Goal: Navigation & Orientation: Find specific page/section

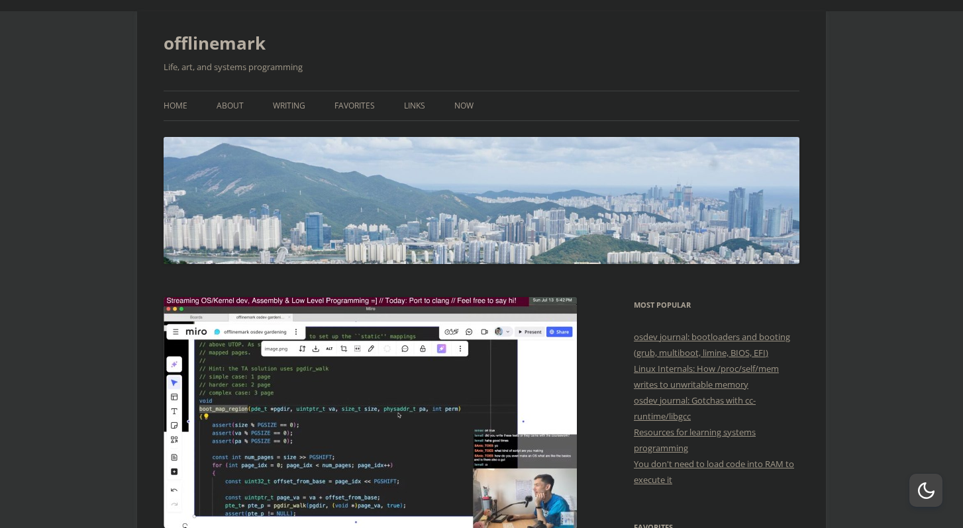
scroll to position [28, 0]
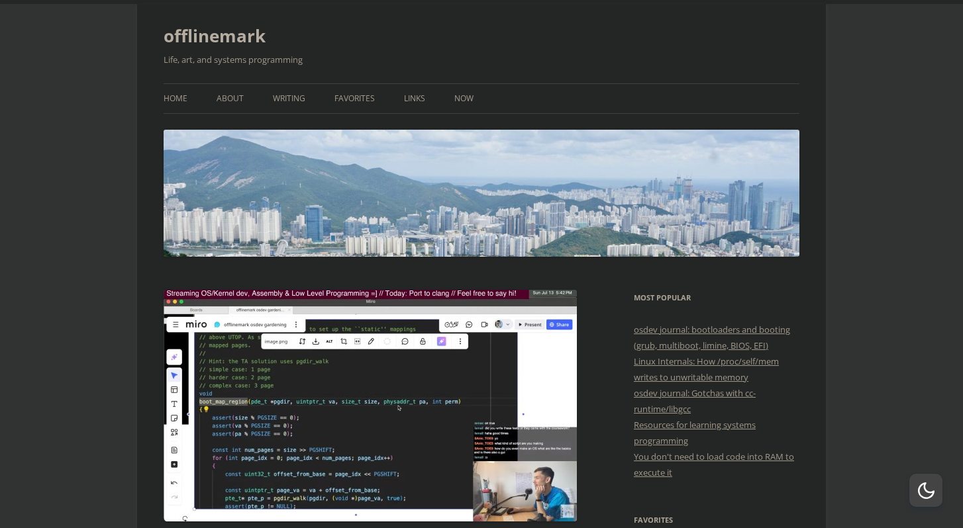
click at [213, 91] on ul "Home About Writing Favorites Links Now" at bounding box center [482, 98] width 636 height 30
click at [224, 99] on link "About" at bounding box center [230, 98] width 27 height 29
